Goal: Navigation & Orientation: Go to known website

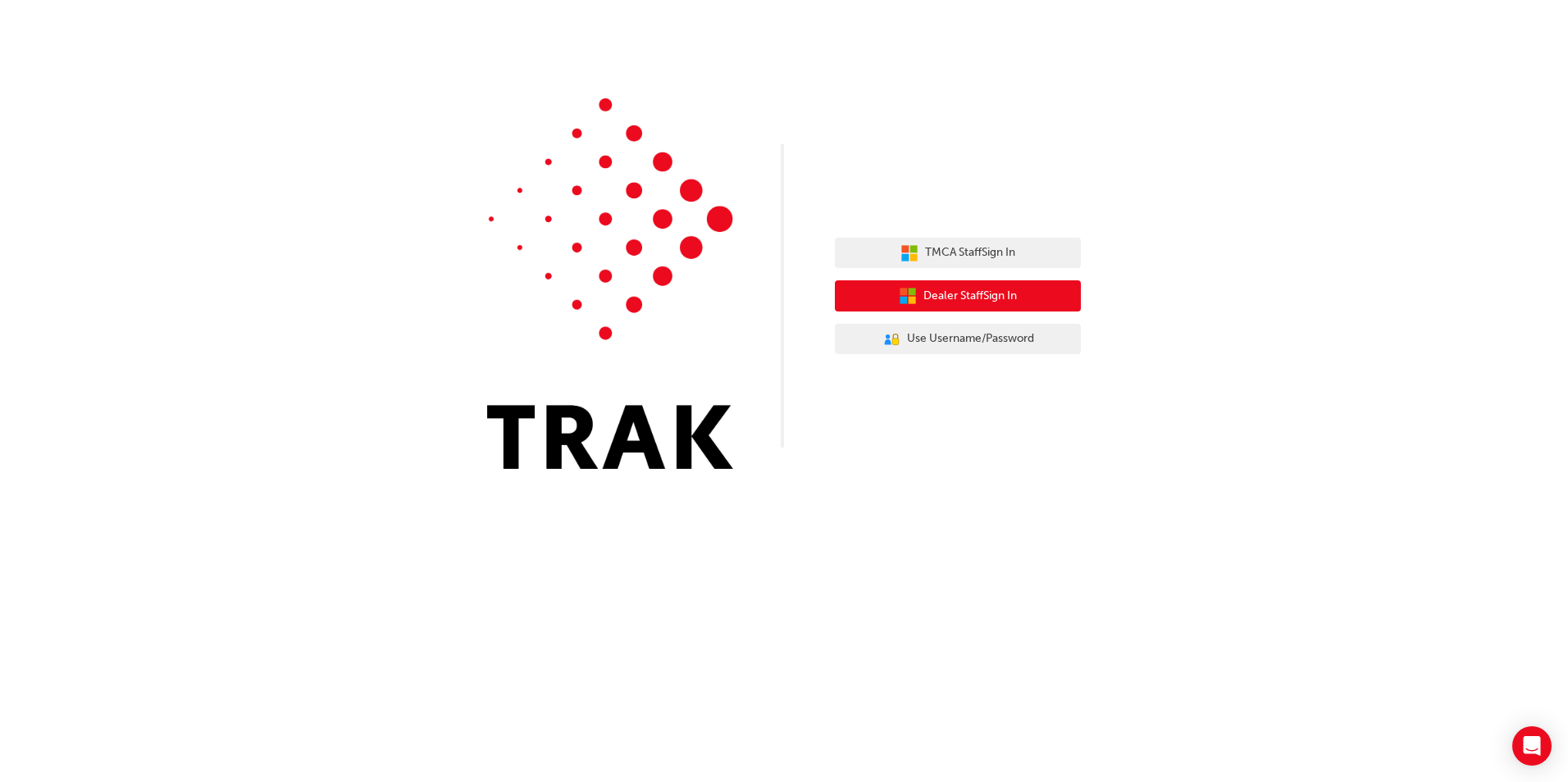
click at [891, 293] on button "Dealer Staff Sign In" at bounding box center [957, 296] width 246 height 32
